Goal: Transaction & Acquisition: Purchase product/service

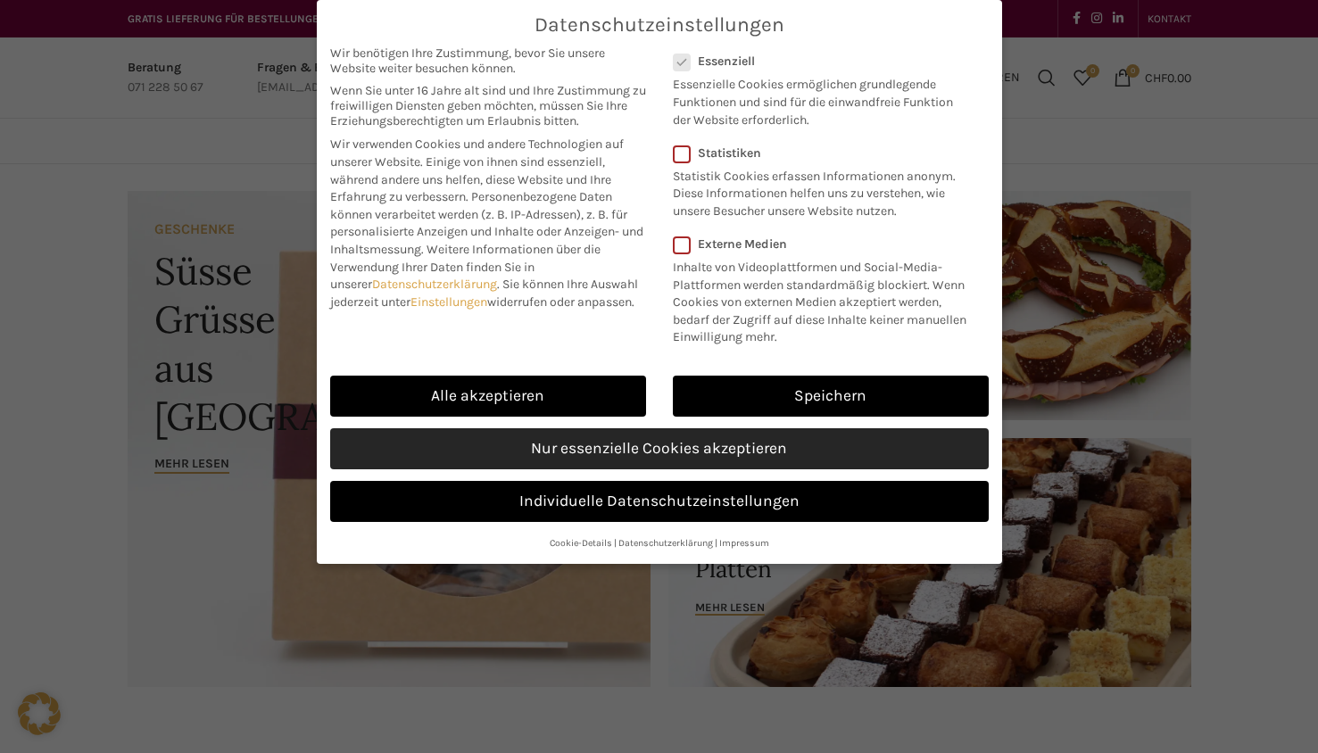
click at [479, 445] on link "Nur essenzielle Cookies akzeptieren" at bounding box center [659, 448] width 659 height 41
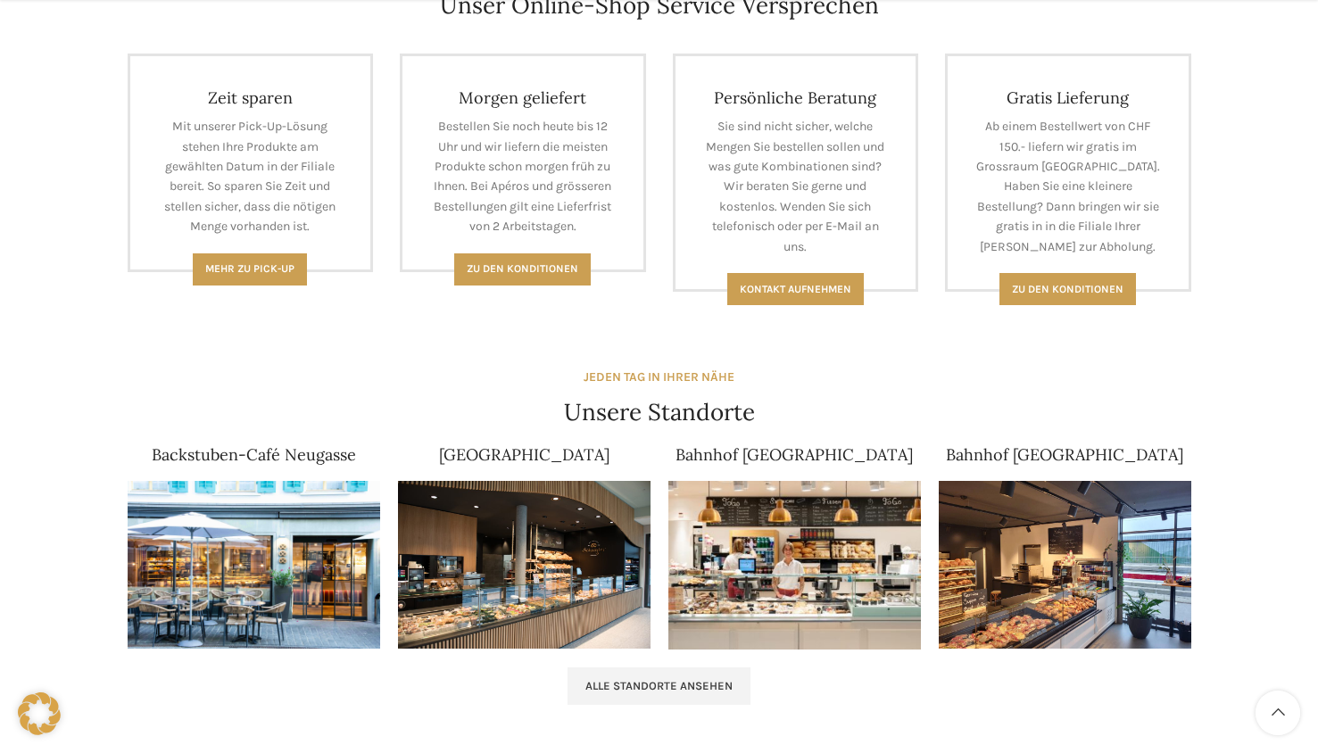
scroll to position [803, 0]
click at [846, 586] on img at bounding box center [795, 564] width 253 height 169
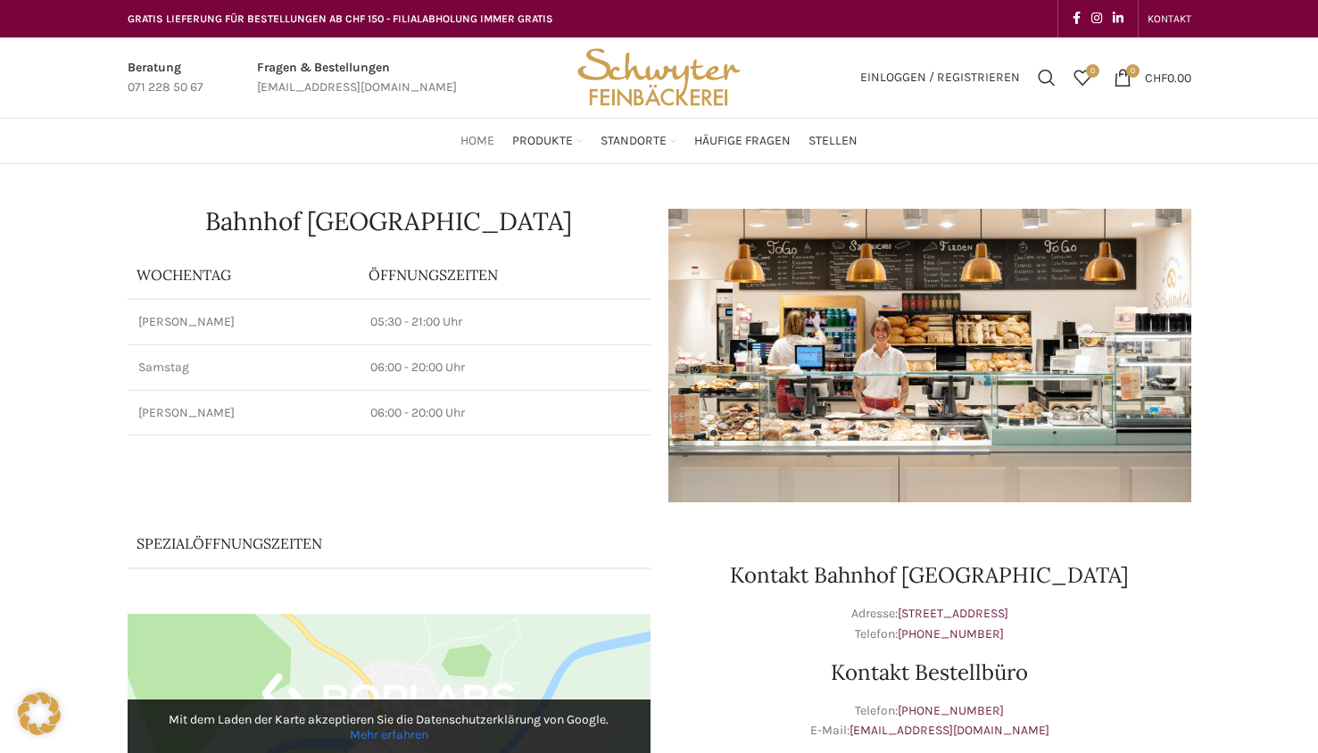
click at [484, 145] on span "Home" at bounding box center [478, 141] width 34 height 17
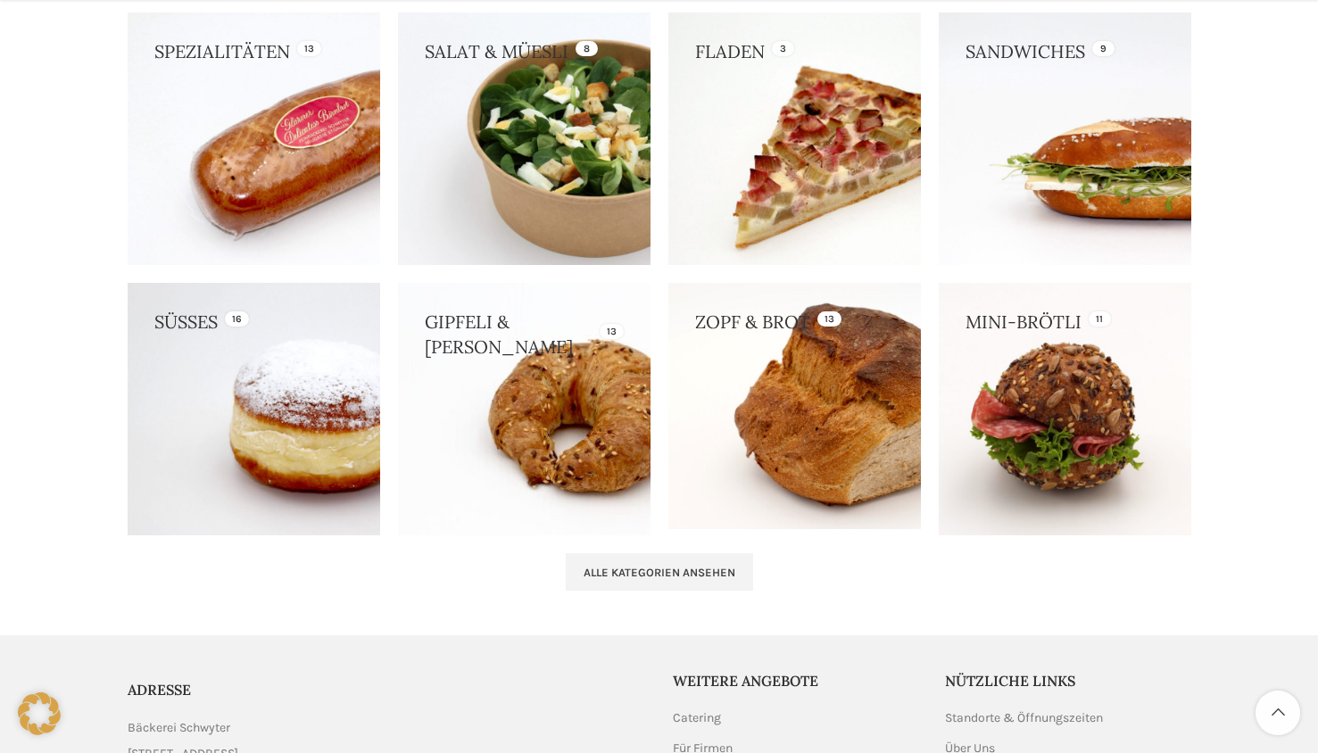
scroll to position [1646, 0]
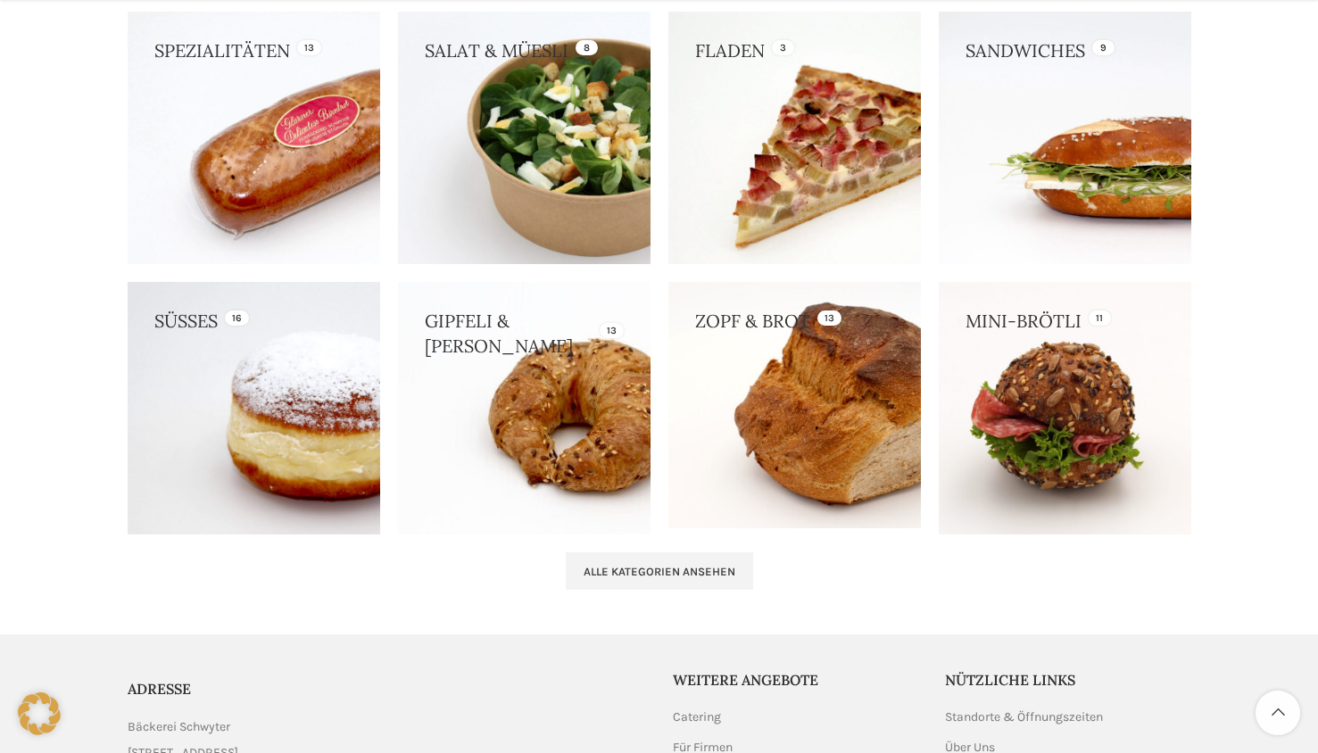
click at [277, 439] on link at bounding box center [254, 408] width 253 height 253
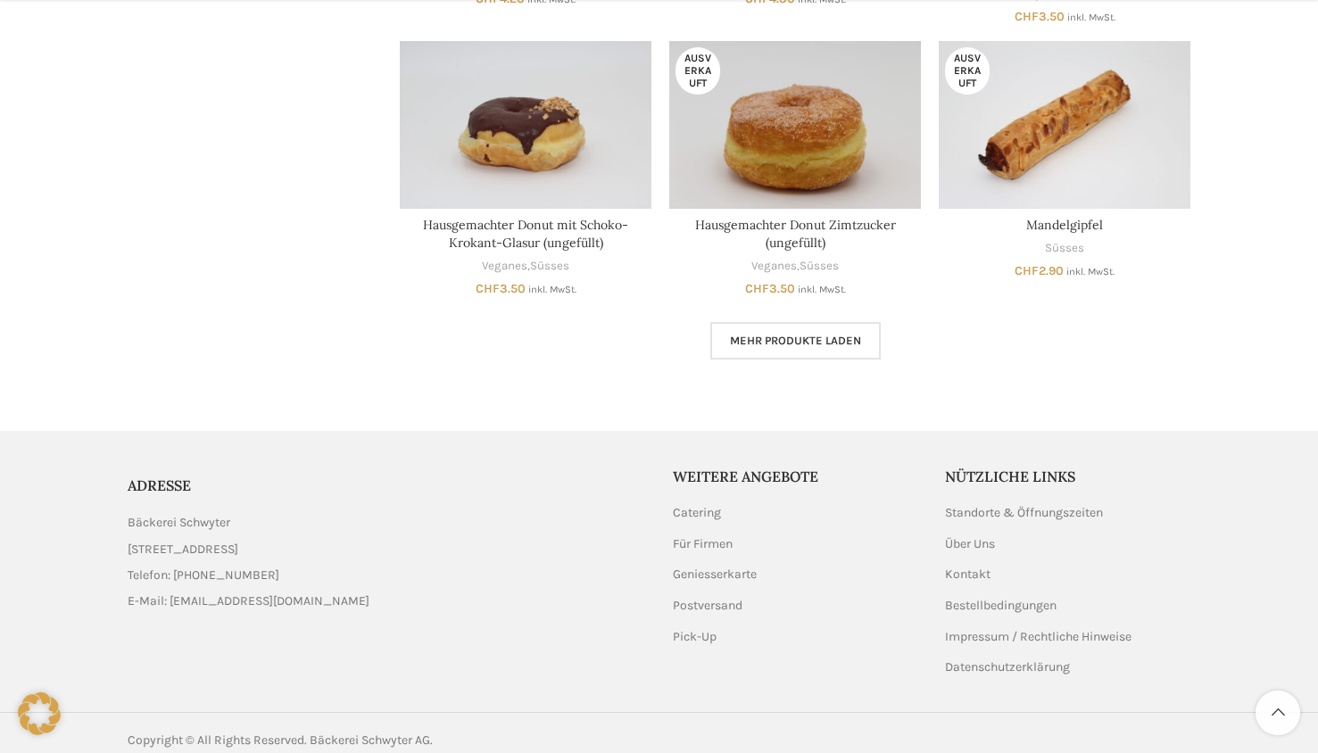
scroll to position [1085, 0]
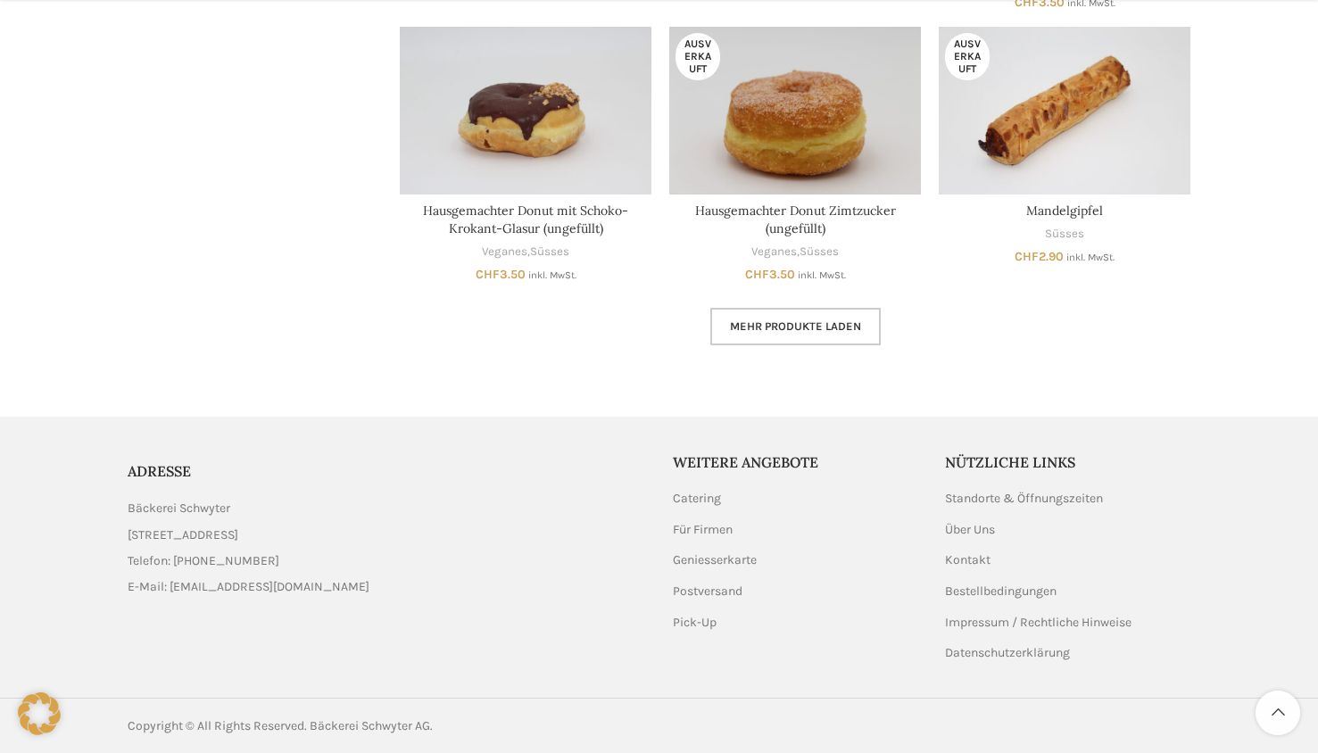
click at [821, 320] on span "Mehr Produkte laden" at bounding box center [795, 327] width 131 height 14
